Goal: Information Seeking & Learning: Learn about a topic

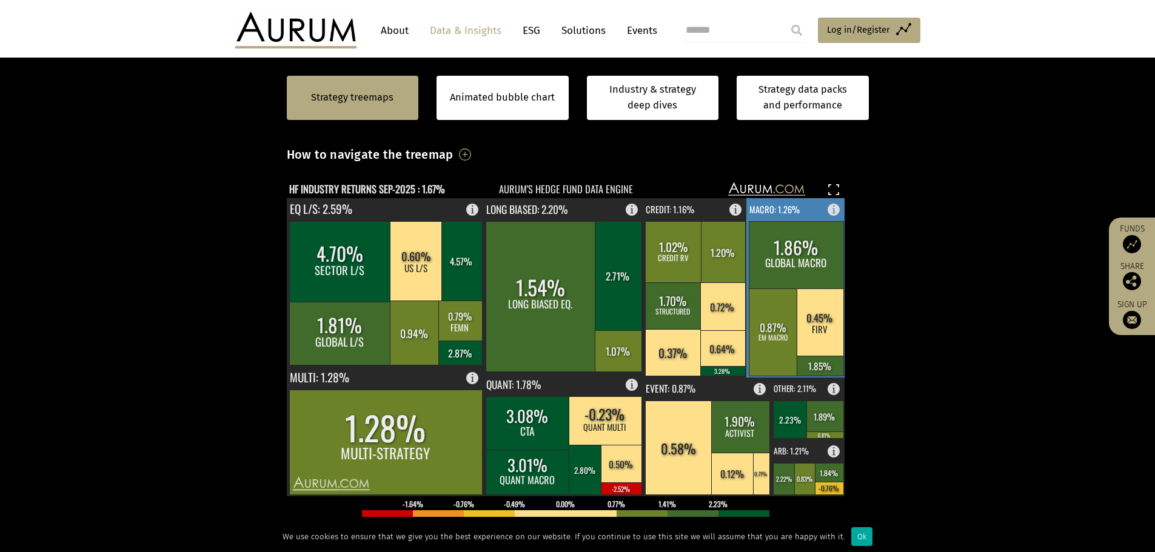
scroll to position [364, 0]
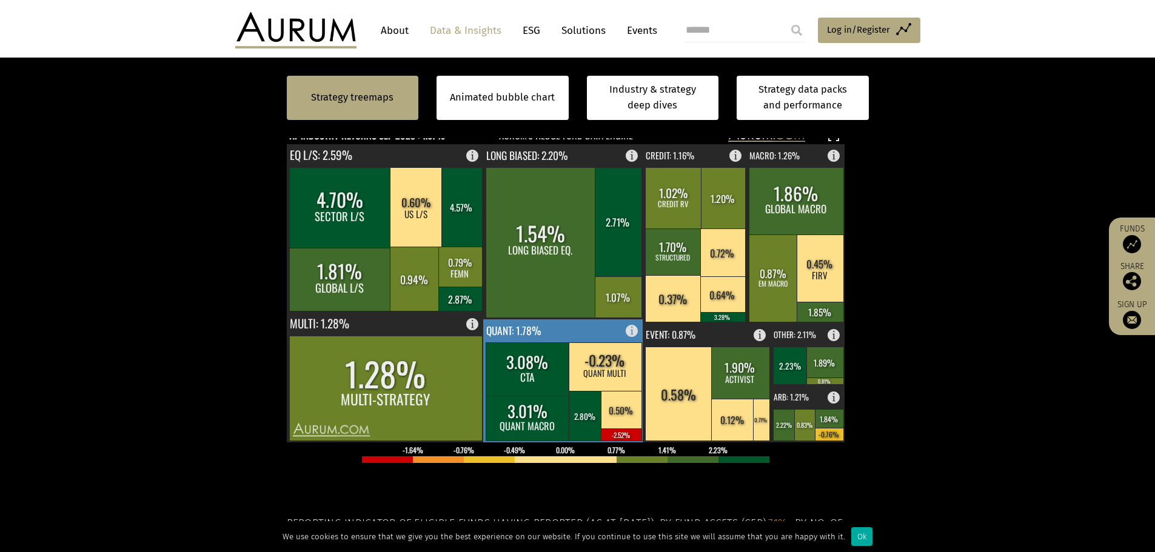
click at [571, 379] on rect at bounding box center [605, 367] width 73 height 49
click at [549, 352] on rect at bounding box center [528, 369] width 84 height 53
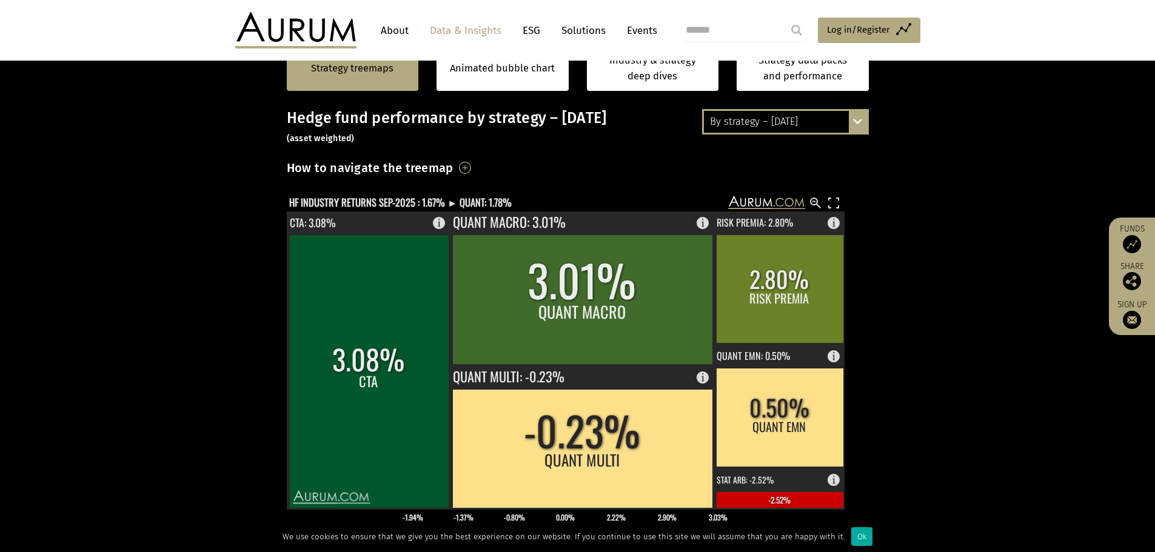
scroll to position [182, 0]
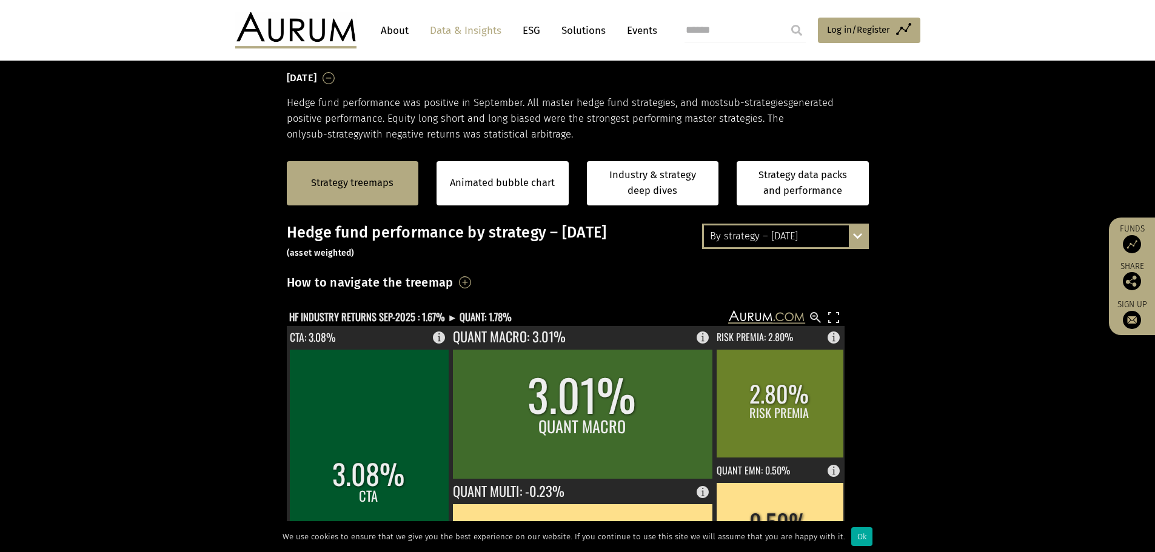
click at [786, 244] on div "By strategy – [DATE]" at bounding box center [785, 237] width 163 height 22
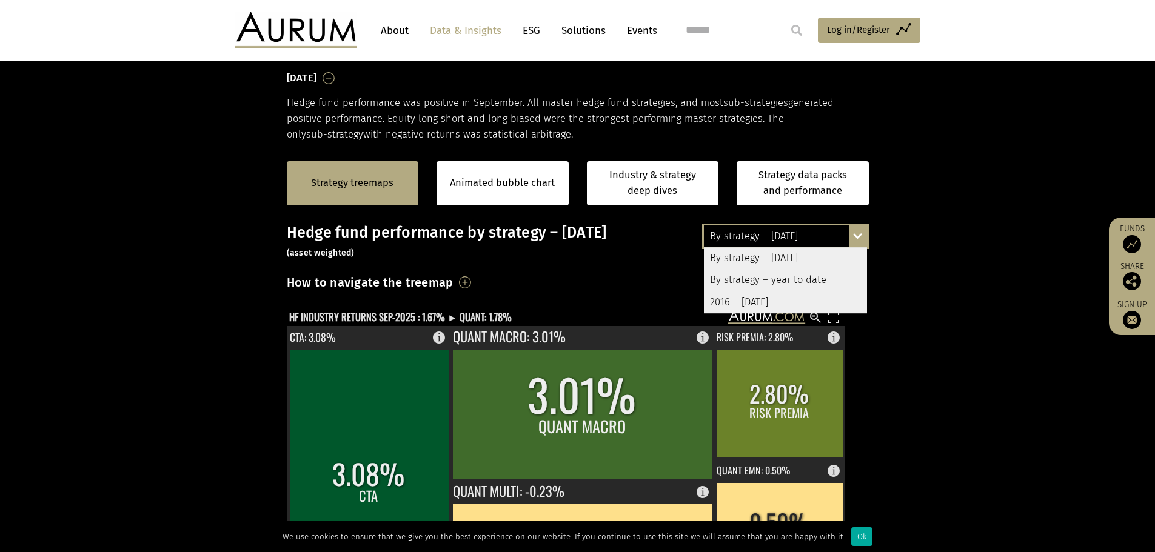
click at [779, 280] on div "By strategy – year to date" at bounding box center [785, 280] width 163 height 22
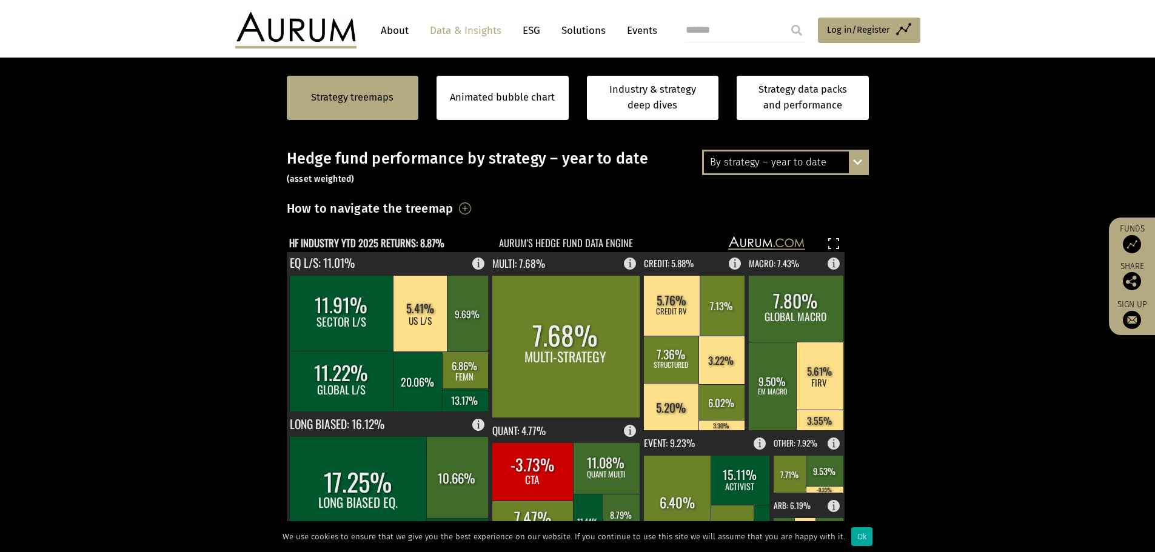
scroll to position [364, 0]
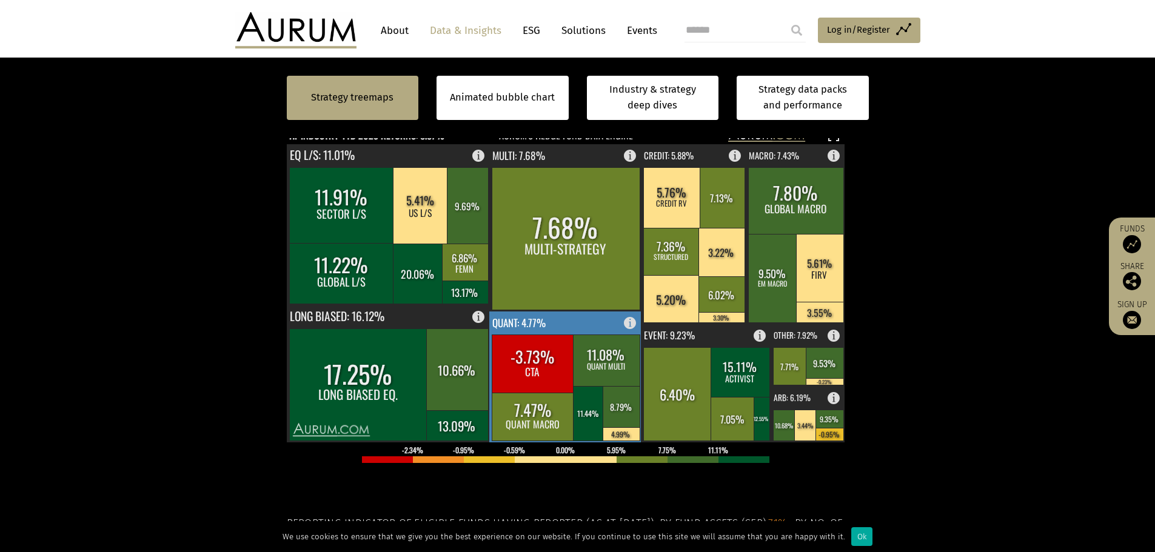
click at [578, 372] on rect at bounding box center [606, 361] width 67 height 52
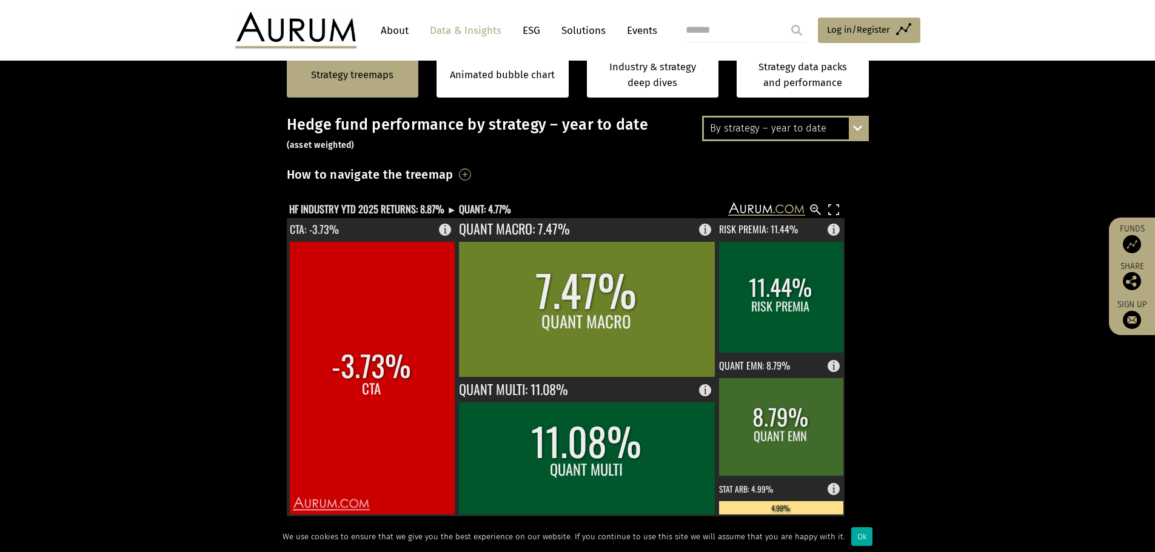
scroll to position [121, 0]
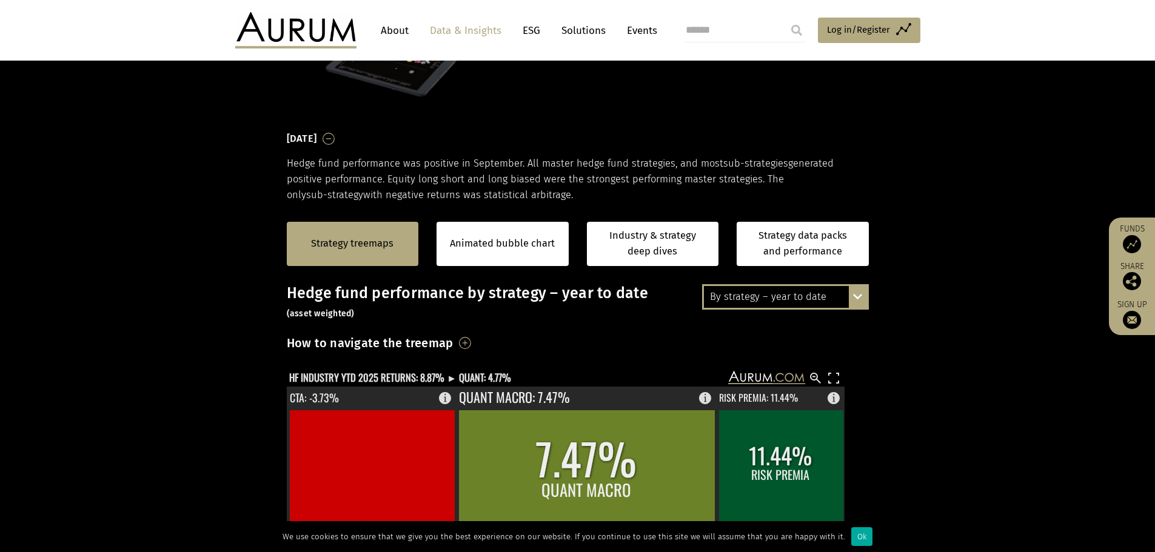
click at [852, 292] on div "By strategy – year to date By strategy – September 2025 By strategy – year to d…" at bounding box center [785, 296] width 167 height 25
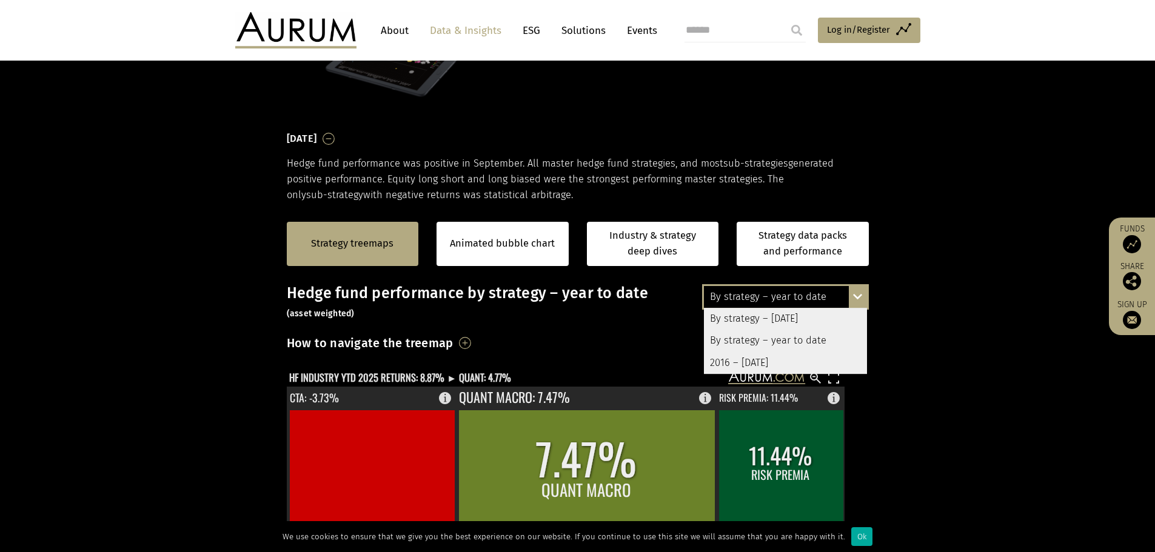
click at [797, 316] on div "By strategy – [DATE]" at bounding box center [785, 319] width 163 height 22
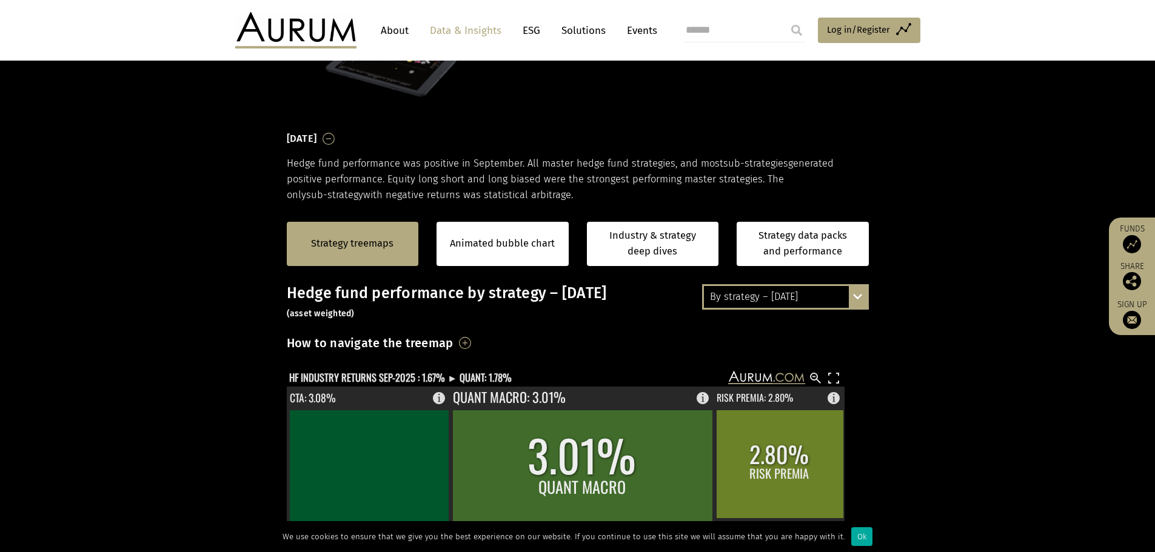
click at [804, 299] on div "By strategy – [DATE]" at bounding box center [785, 297] width 163 height 22
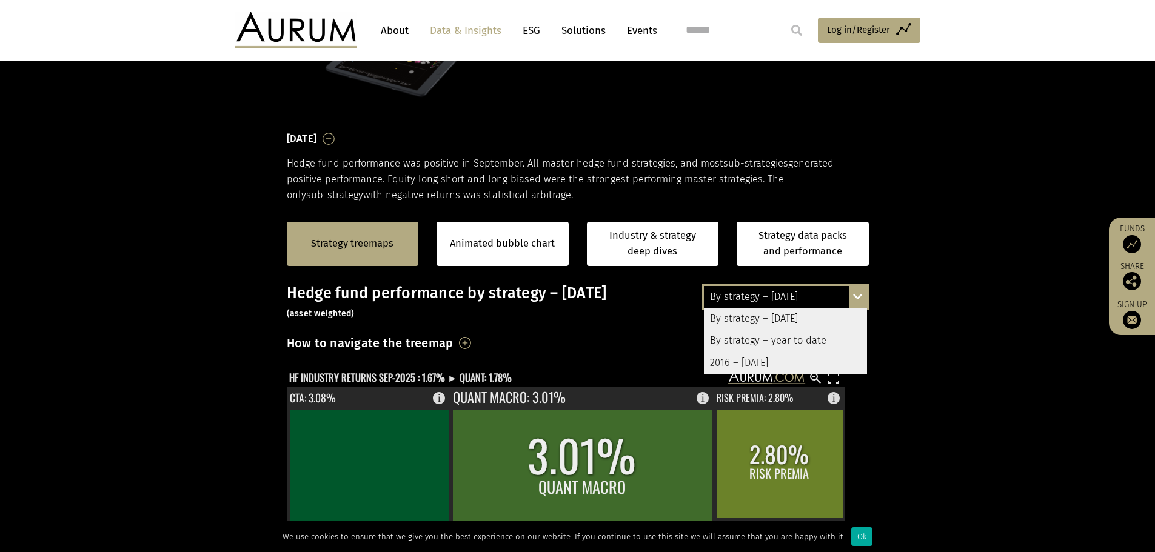
click at [777, 364] on div "2016 – [DATE]" at bounding box center [785, 363] width 163 height 22
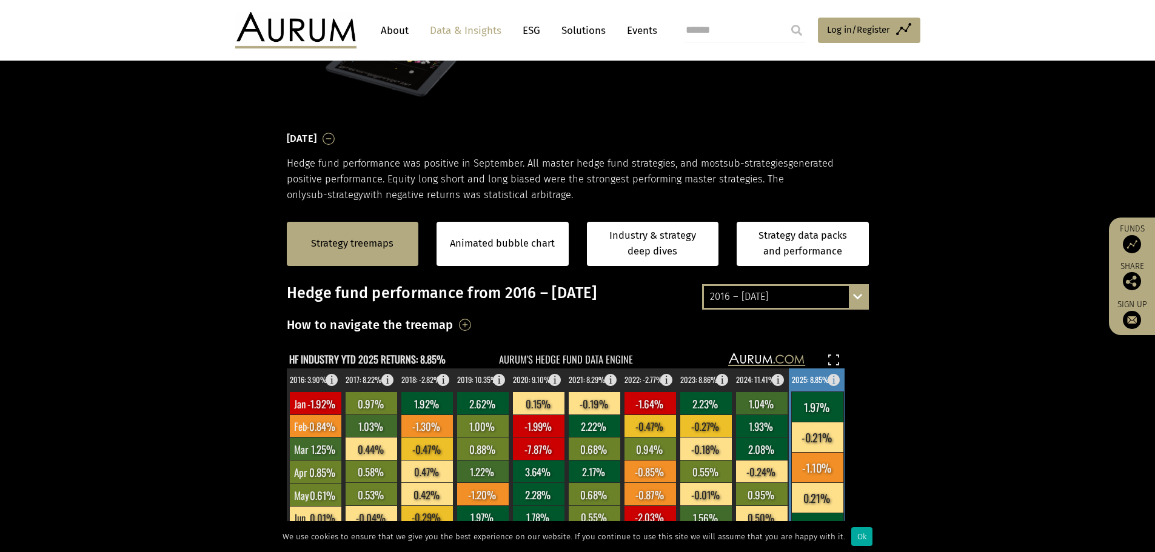
click at [809, 378] on text "2025: 8.85%" at bounding box center [810, 380] width 37 height 12
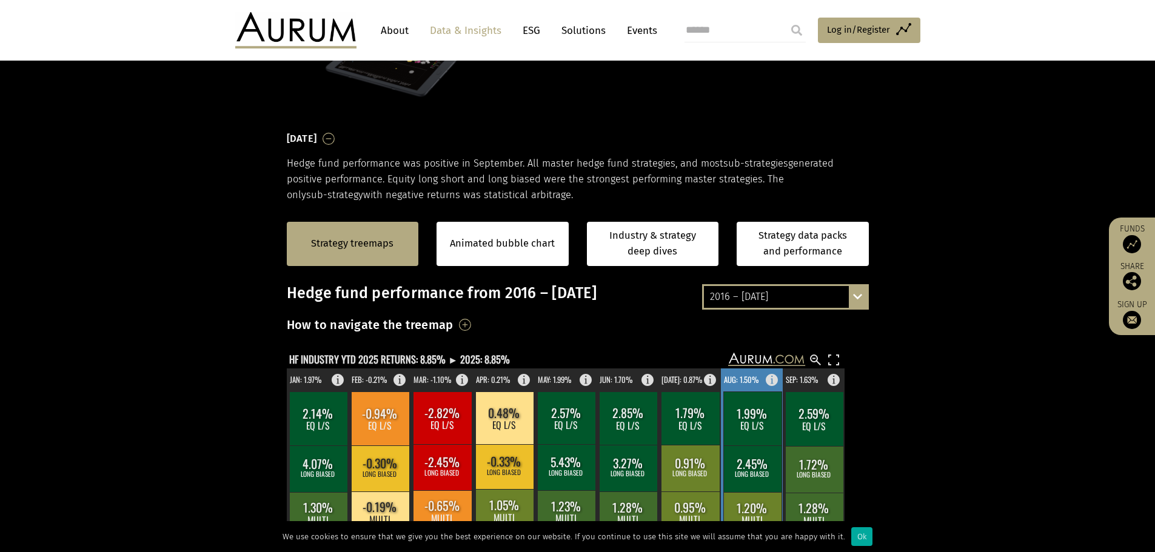
click at [746, 375] on text "AUG: 1.50%" at bounding box center [741, 380] width 35 height 12
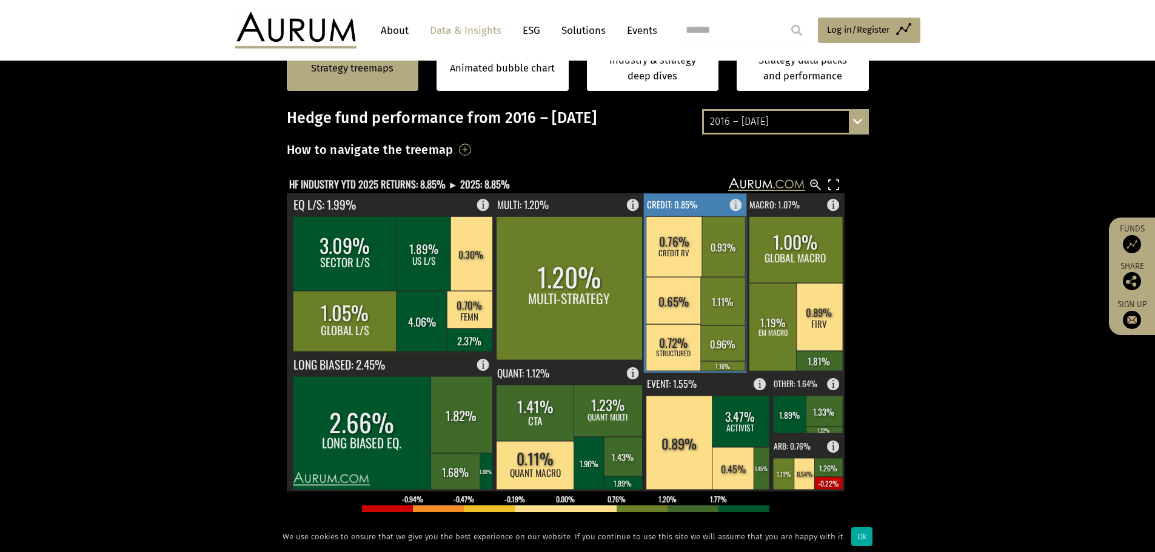
scroll to position [303, 0]
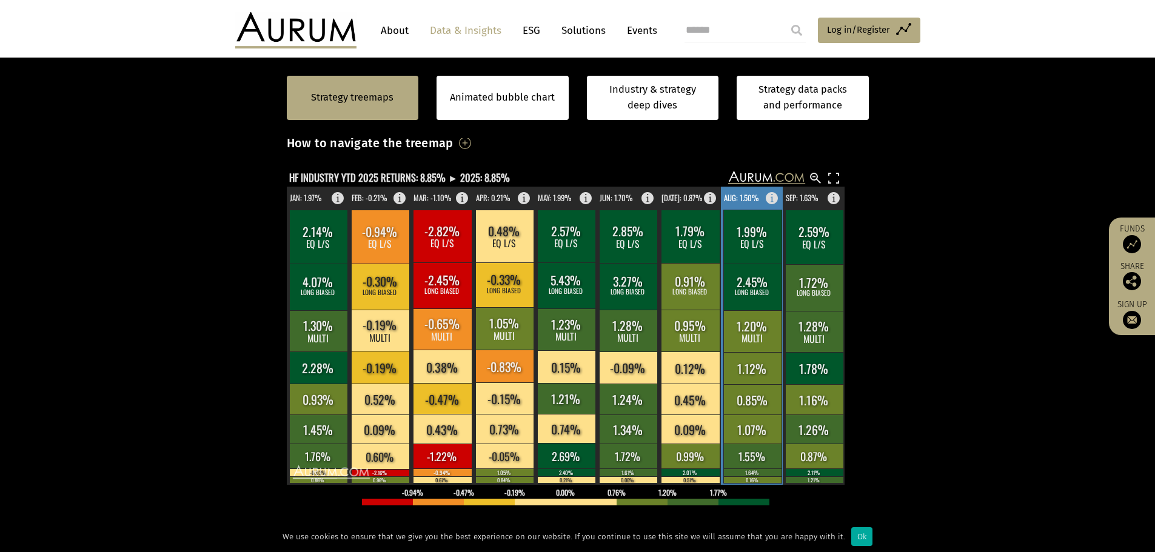
click at [735, 203] on text "AUG: 1.50%" at bounding box center [741, 198] width 35 height 12
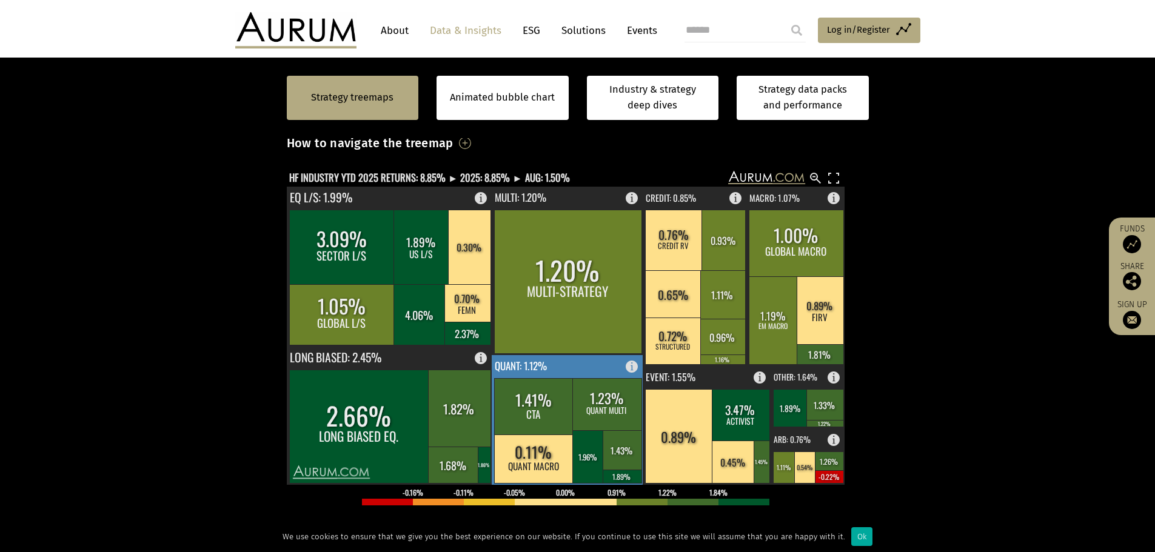
click at [562, 372] on rect at bounding box center [568, 420] width 152 height 130
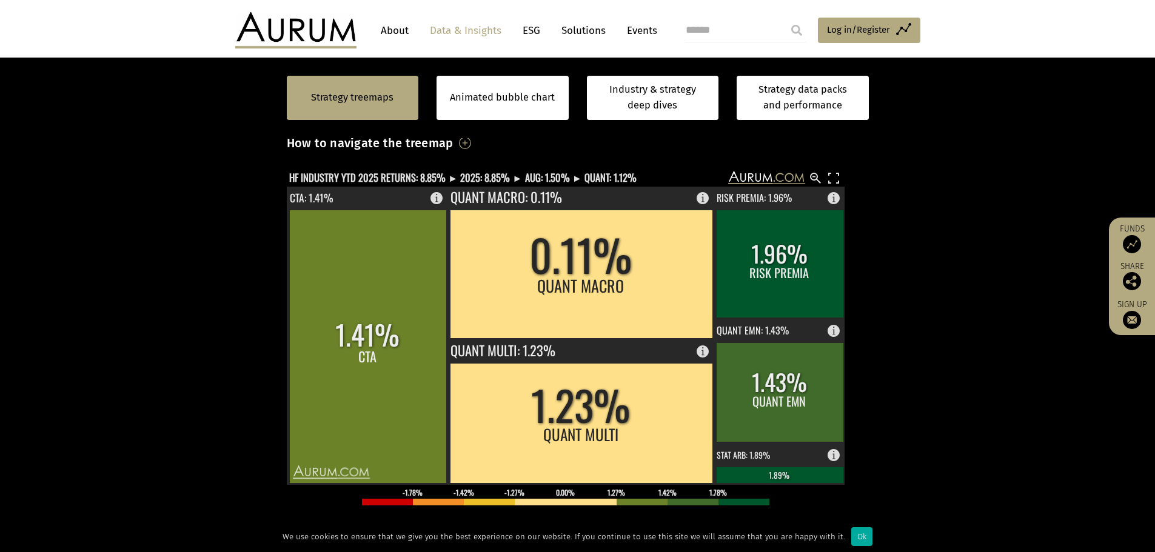
click at [200, 289] on section "Strategy treemaps Animated bubble chart Industry & strategy deep dives Strategy…" at bounding box center [577, 401] width 1155 height 758
click at [549, 173] on text "HF INDUSTRY YTD 2025 RETURNS: 8.85% ► 2025: 8.85% ► AUG: 1.50% ► QUANT: 1.12%" at bounding box center [462, 177] width 347 height 15
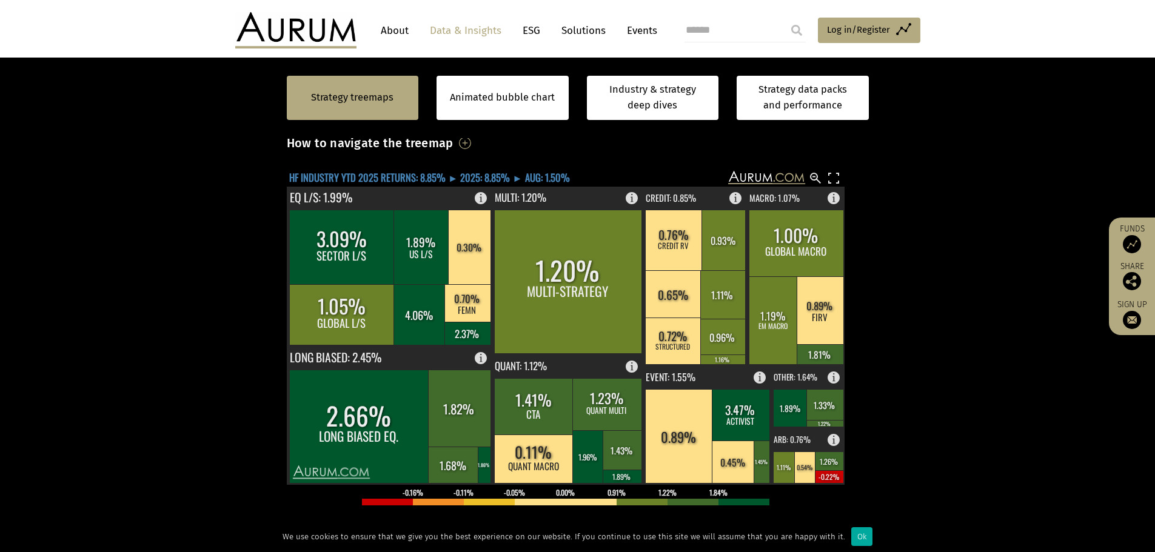
click at [495, 175] on text "HF INDUSTRY YTD 2025 RETURNS: 8.85% ► 2025: 8.85% ► AUG: 1.50%" at bounding box center [429, 177] width 281 height 15
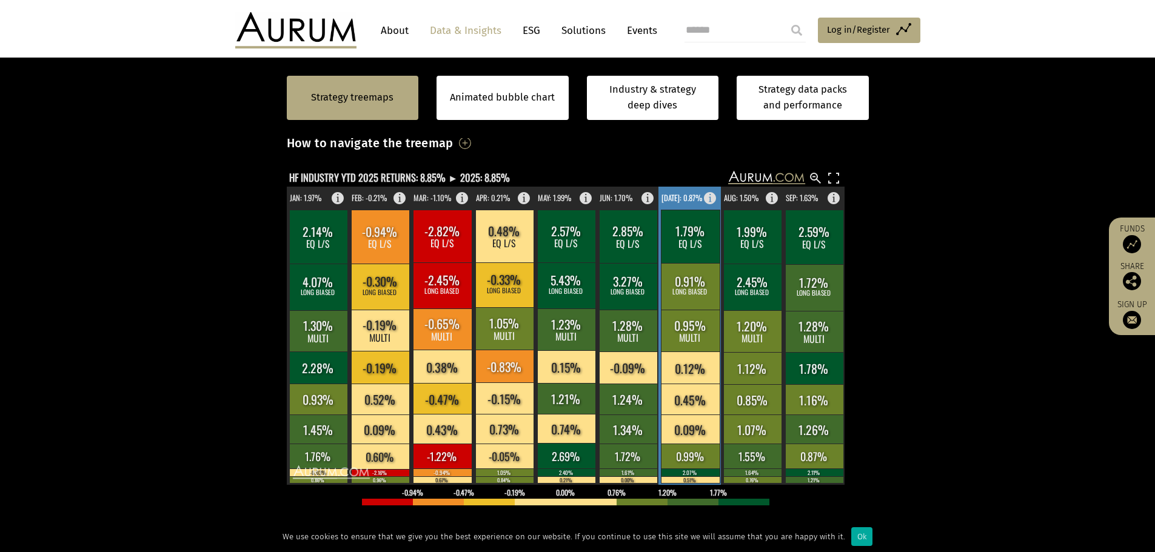
click at [680, 191] on rect at bounding box center [690, 336] width 64 height 298
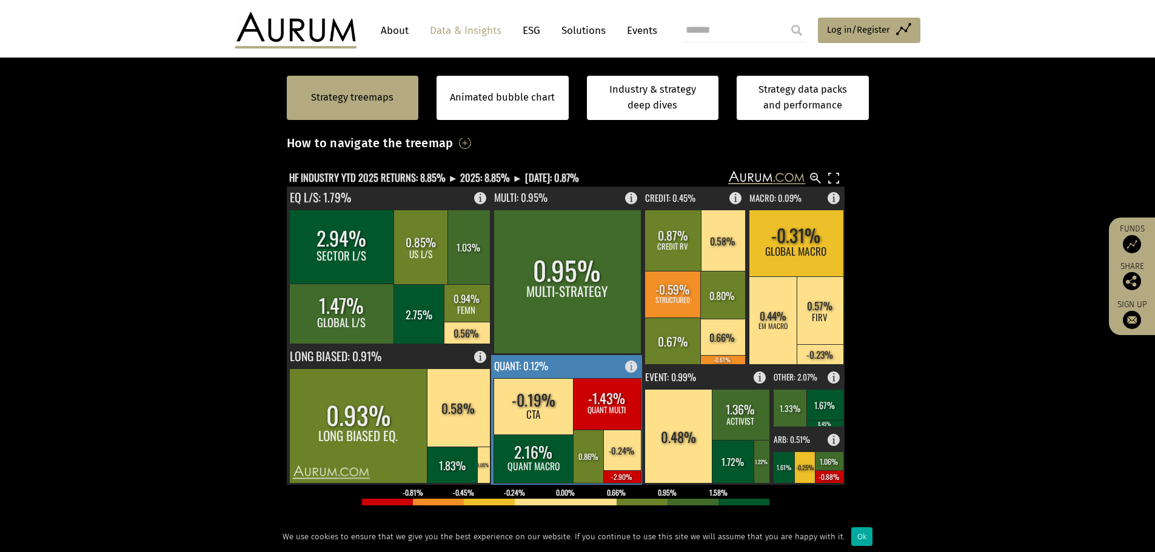
click at [573, 398] on rect at bounding box center [607, 404] width 68 height 52
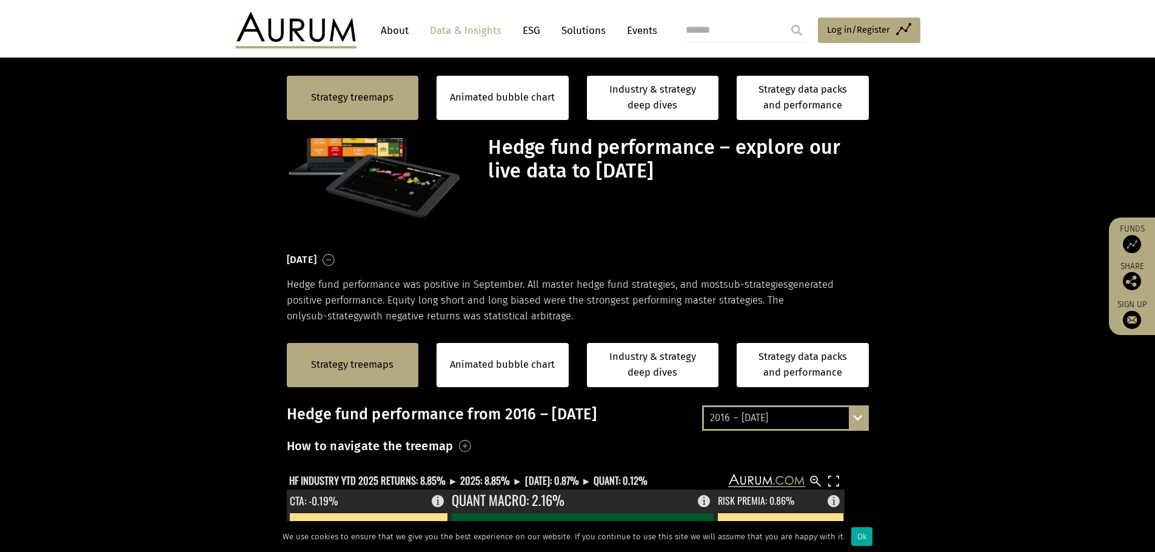
scroll to position [303, 0]
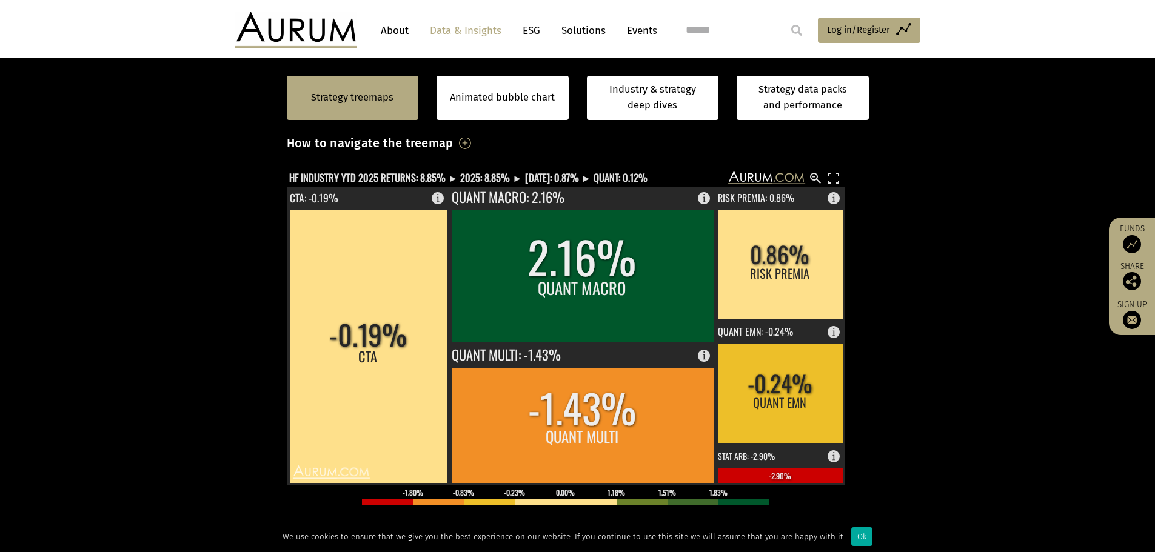
drag, startPoint x: 116, startPoint y: 173, endPoint x: 211, endPoint y: 173, distance: 95.2
click at [116, 173] on section "Strategy treemaps Animated bubble chart Industry & strategy deep dives Strategy…" at bounding box center [577, 401] width 1155 height 758
click at [543, 172] on text "HF INDUSTRY YTD 2025 RETURNS: 8.85% ► 2025: 8.85% ► [DATE]: 0.87% ► QUANT: 0.12%" at bounding box center [468, 177] width 358 height 15
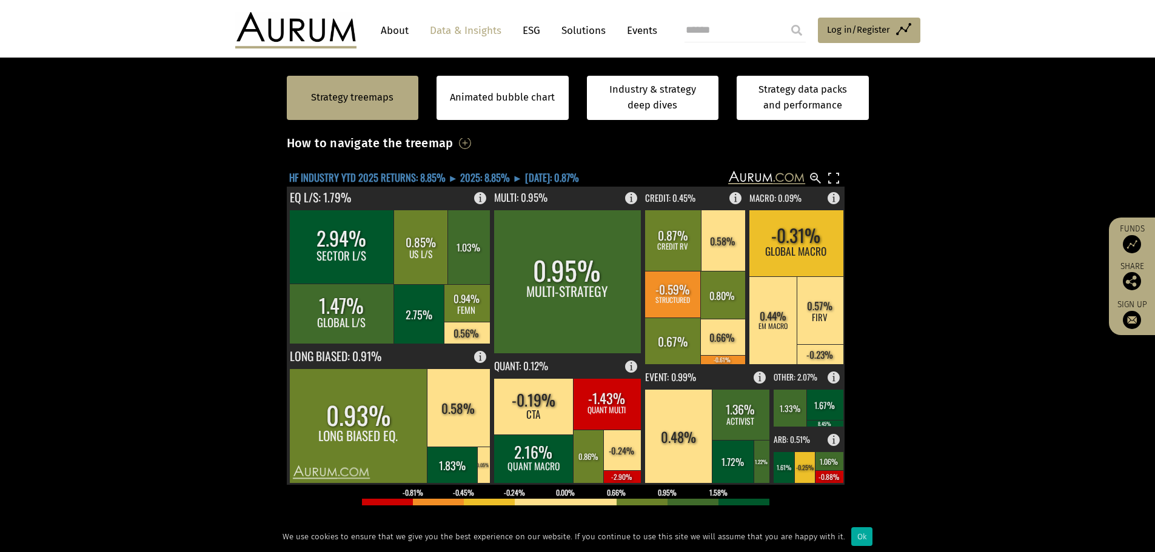
click at [494, 175] on text "HF INDUSTRY YTD 2025 RETURNS: 8.85% ► 2025: 8.85% ► [DATE]: 0.87%" at bounding box center [434, 177] width 290 height 15
